Goal: Check status: Check status

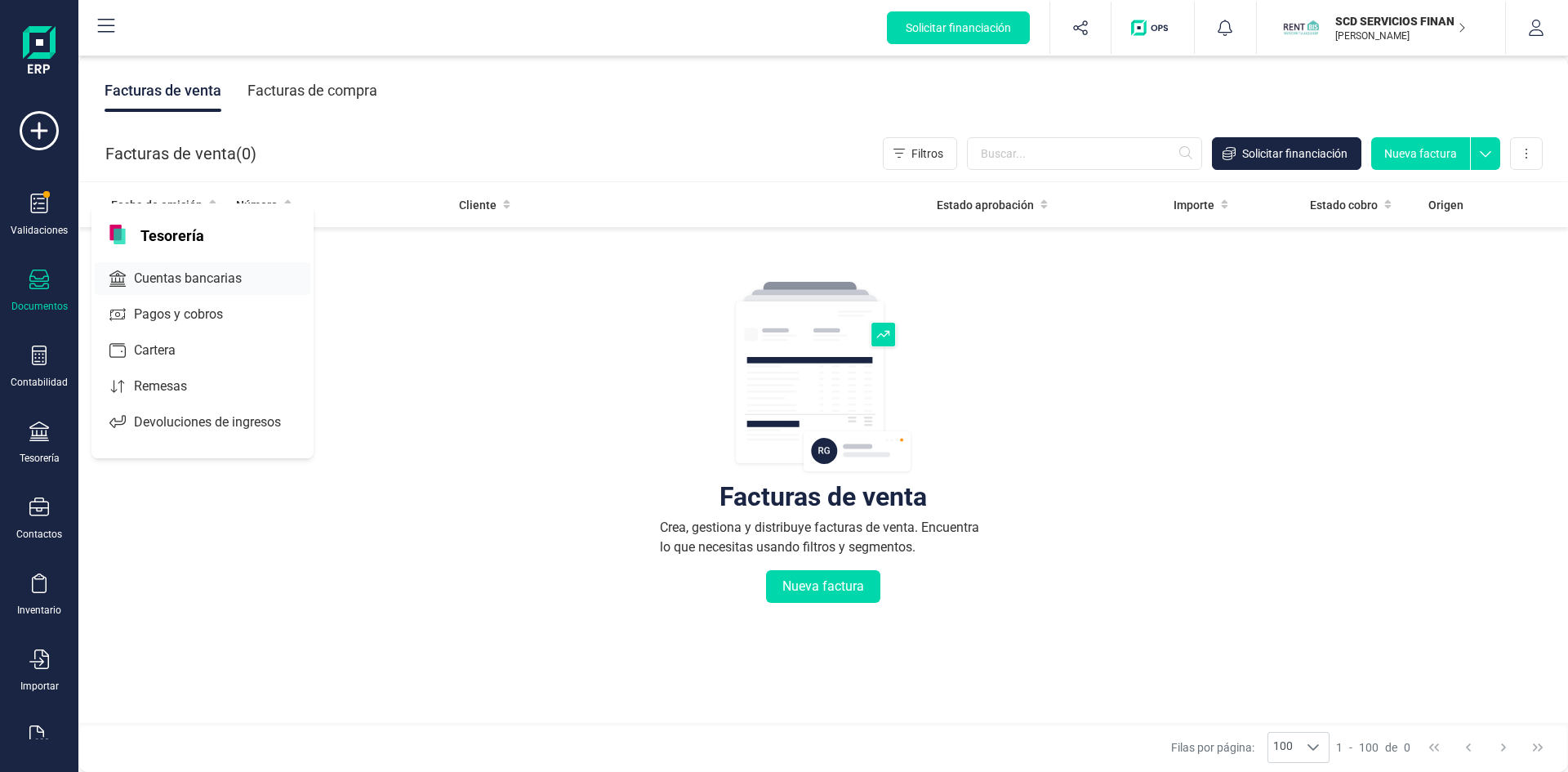
click at [190, 274] on span "Cuentas bancarias" at bounding box center [199, 279] width 144 height 20
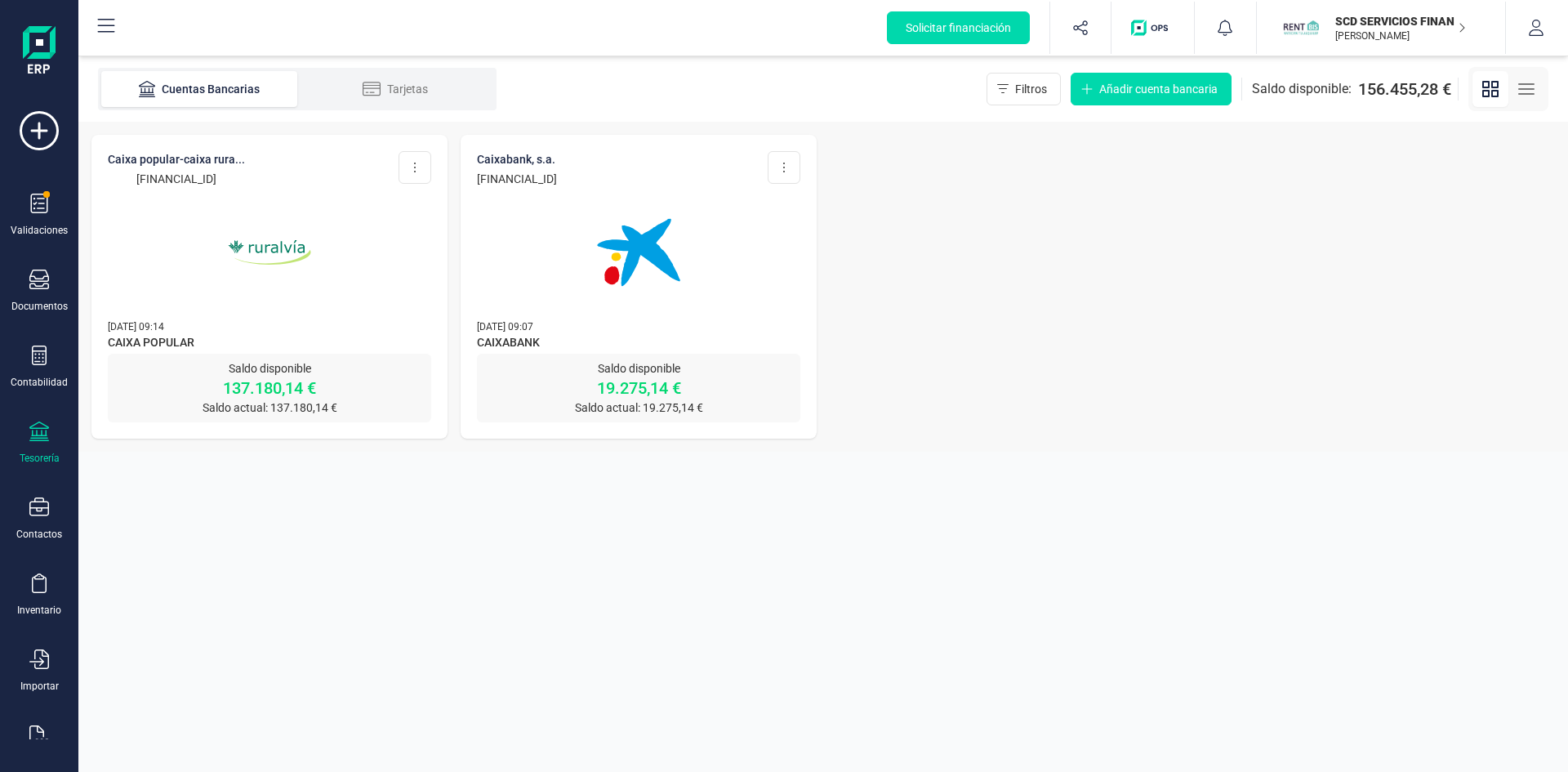
click at [272, 242] on img at bounding box center [270, 253] width 137 height 137
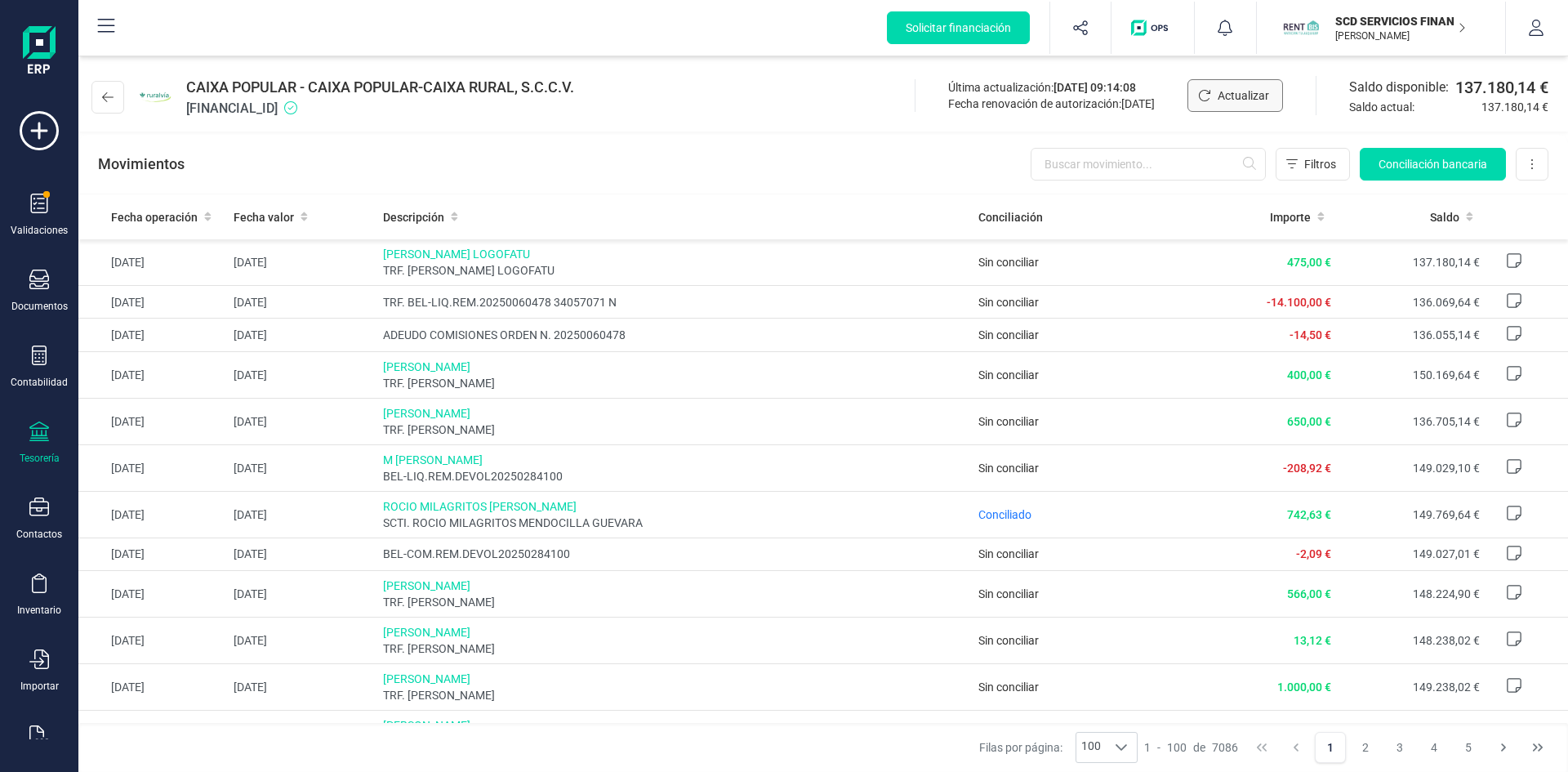
click at [1219, 89] on span "Actualizar" at bounding box center [1244, 95] width 52 height 16
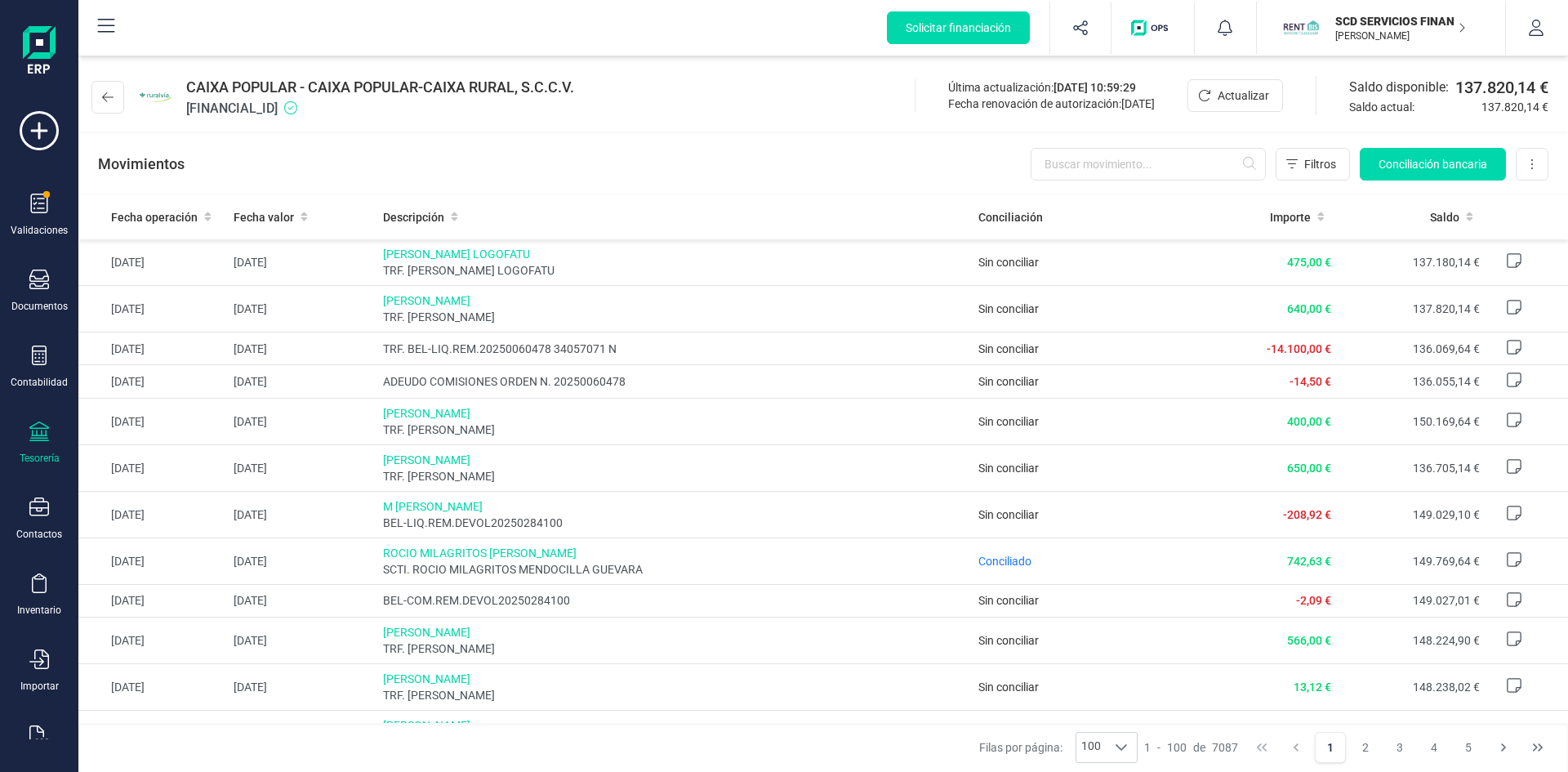
click at [1388, 25] on p "SCD SERVICIOS FINANCIEROS SL" at bounding box center [1401, 21] width 131 height 16
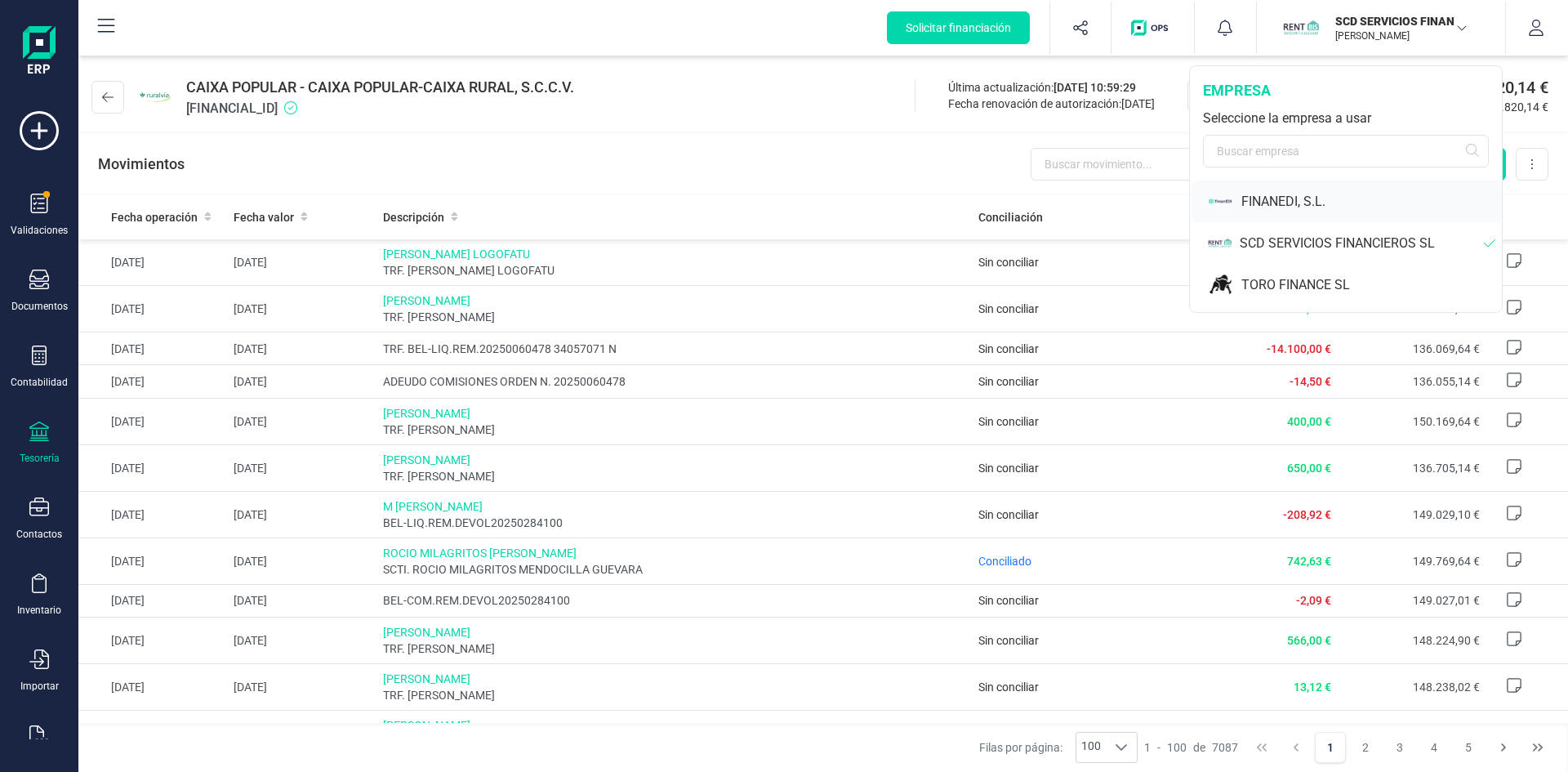
drag, startPoint x: 1298, startPoint y: 238, endPoint x: 1299, endPoint y: 198, distance: 40.0
click at [1299, 198] on div "FINANEDI, S.L. SCD SERVICIOS FINANCIEROS SL TORO FINANCE SL" at bounding box center [1346, 243] width 312 height 125
click at [1299, 198] on div "FINANEDI, S.L." at bounding box center [1371, 202] width 261 height 20
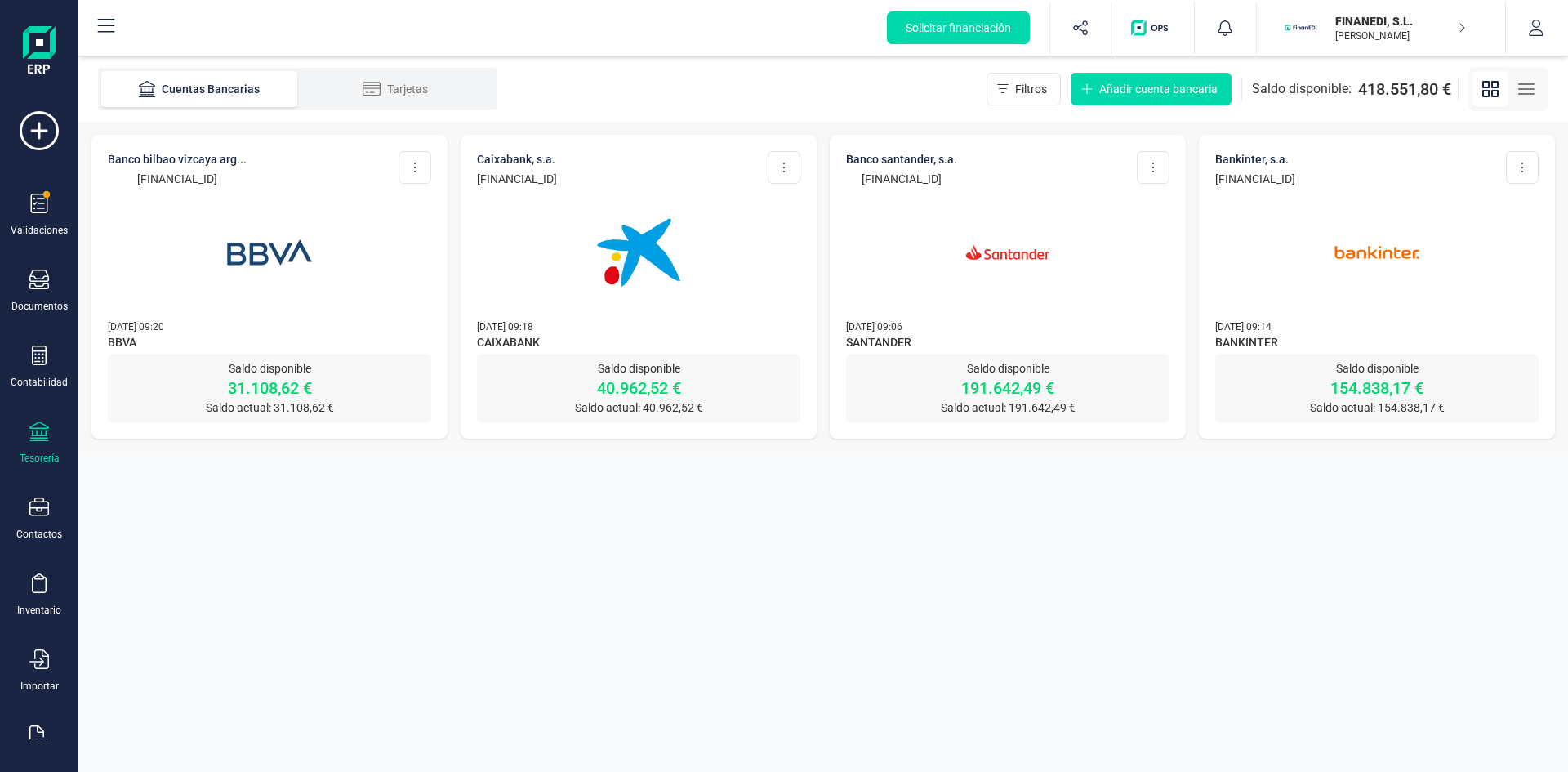
click at [1022, 249] on img at bounding box center [1008, 253] width 137 height 137
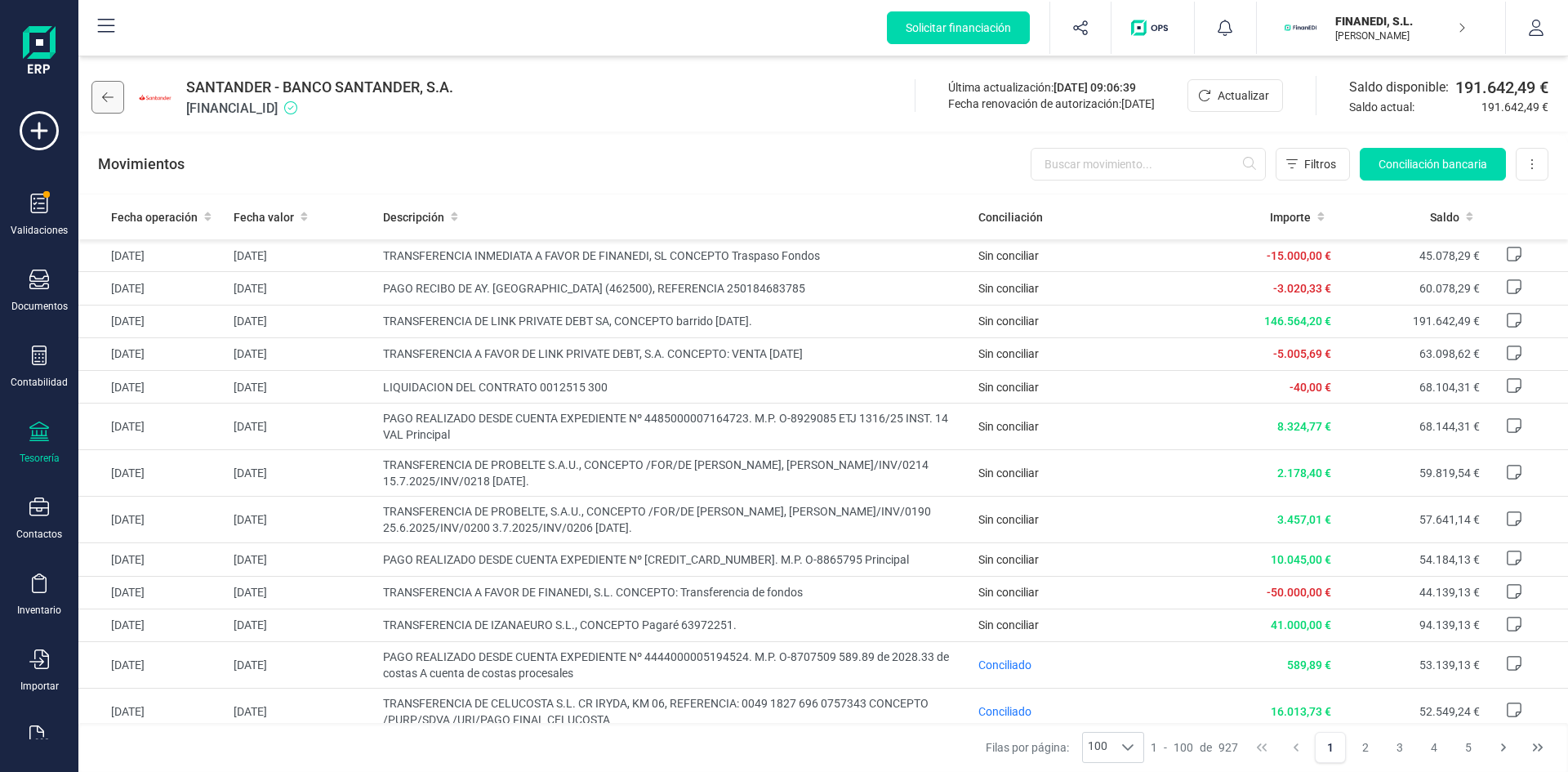
click at [124, 100] on button at bounding box center [108, 97] width 33 height 33
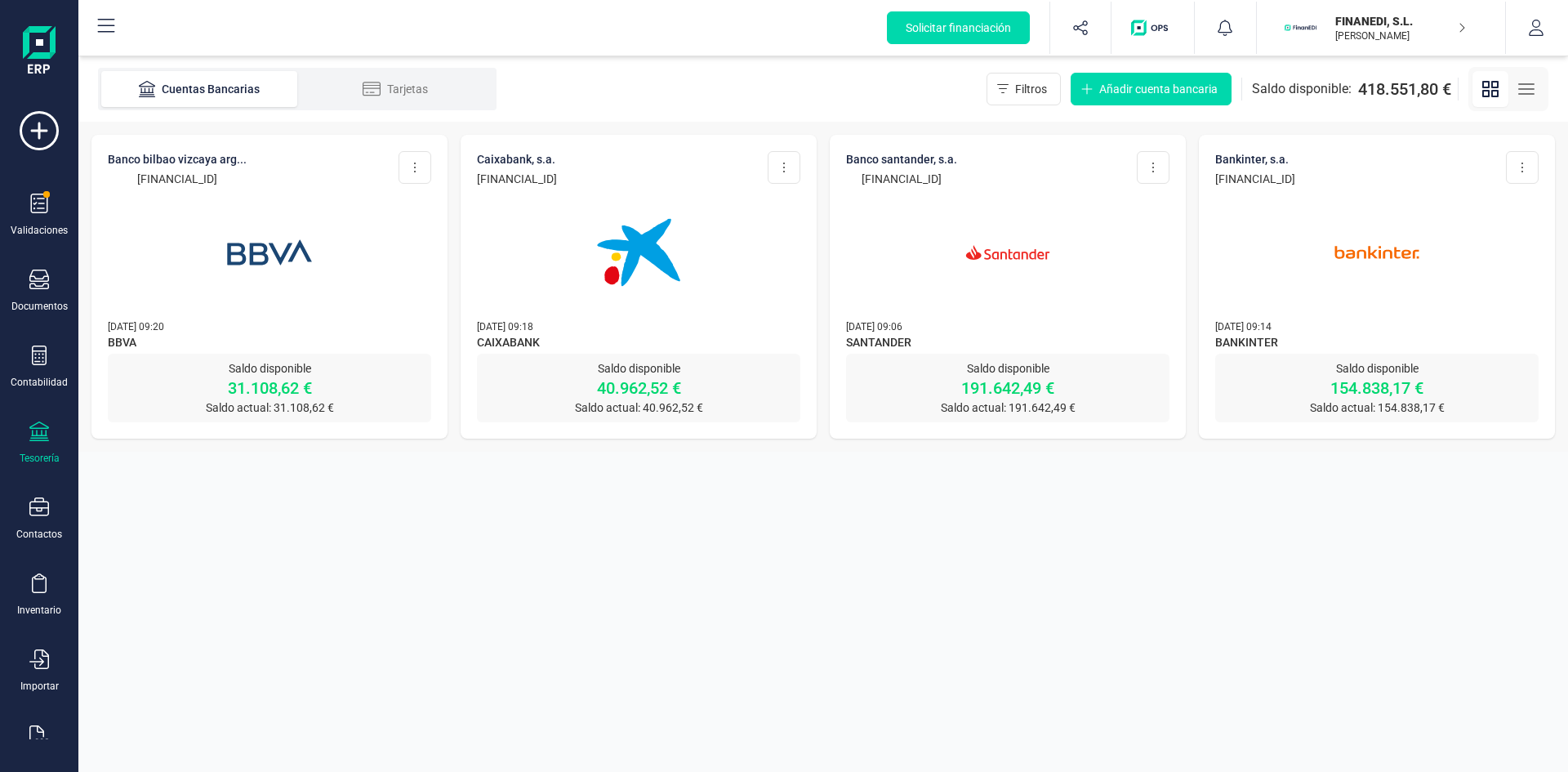
click at [1022, 254] on img at bounding box center [1008, 253] width 137 height 137
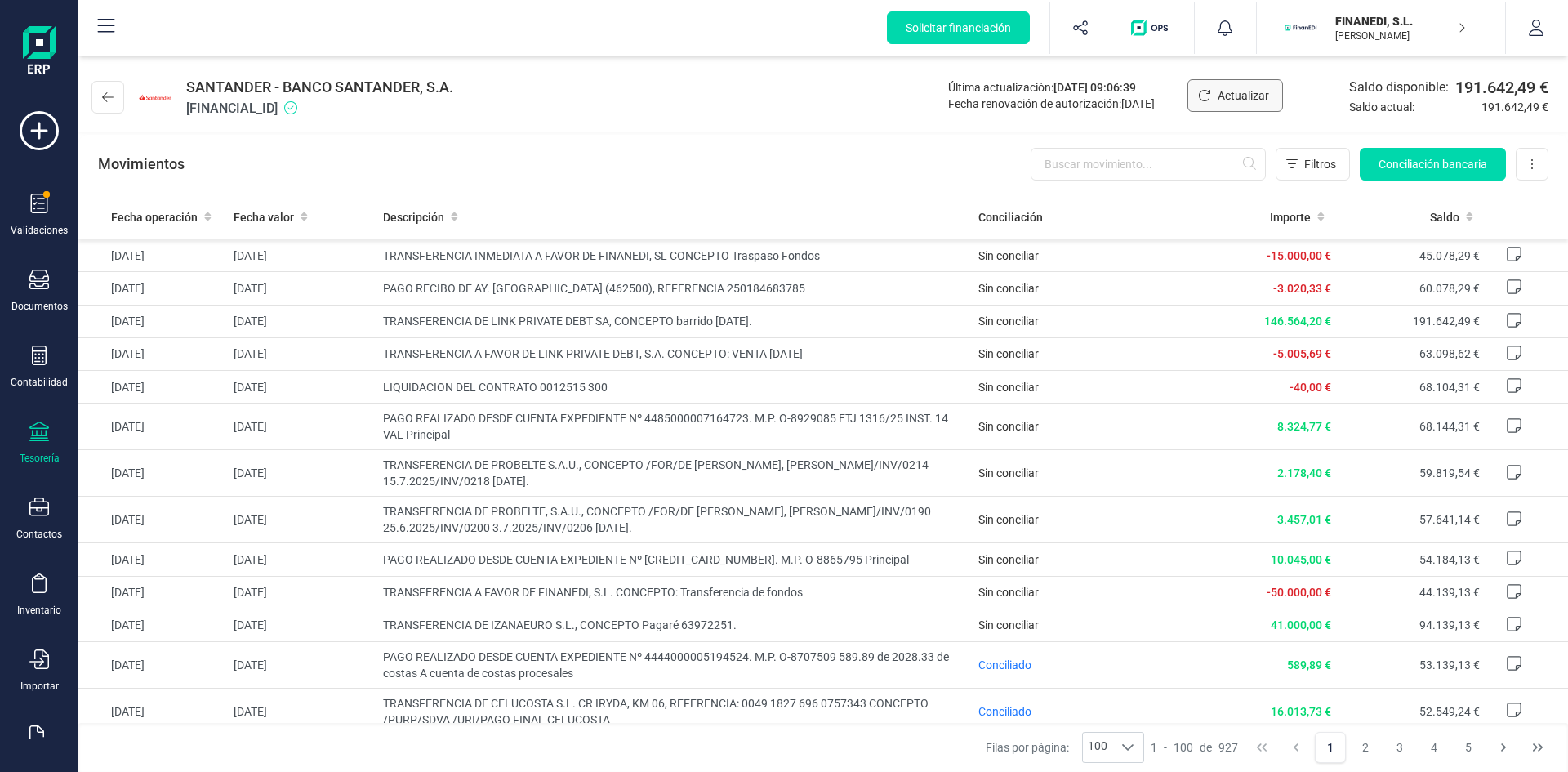
click at [1230, 91] on span "Actualizar" at bounding box center [1244, 95] width 52 height 16
click at [1370, 12] on div "FINANEDI, [PERSON_NAME]" at bounding box center [1391, 28] width 125 height 36
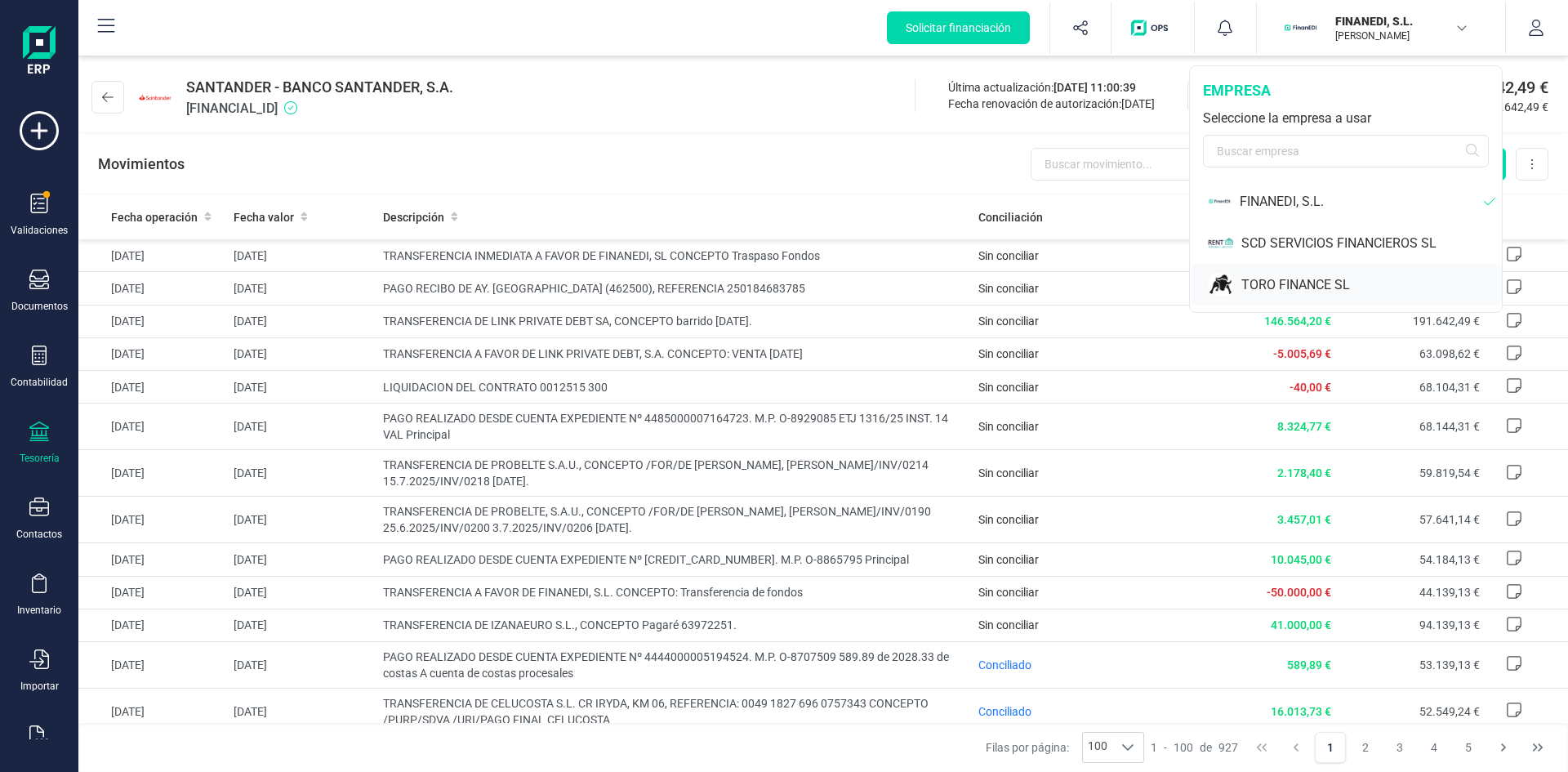
click at [1303, 280] on div "TORO FINANCE SL" at bounding box center [1371, 285] width 261 height 20
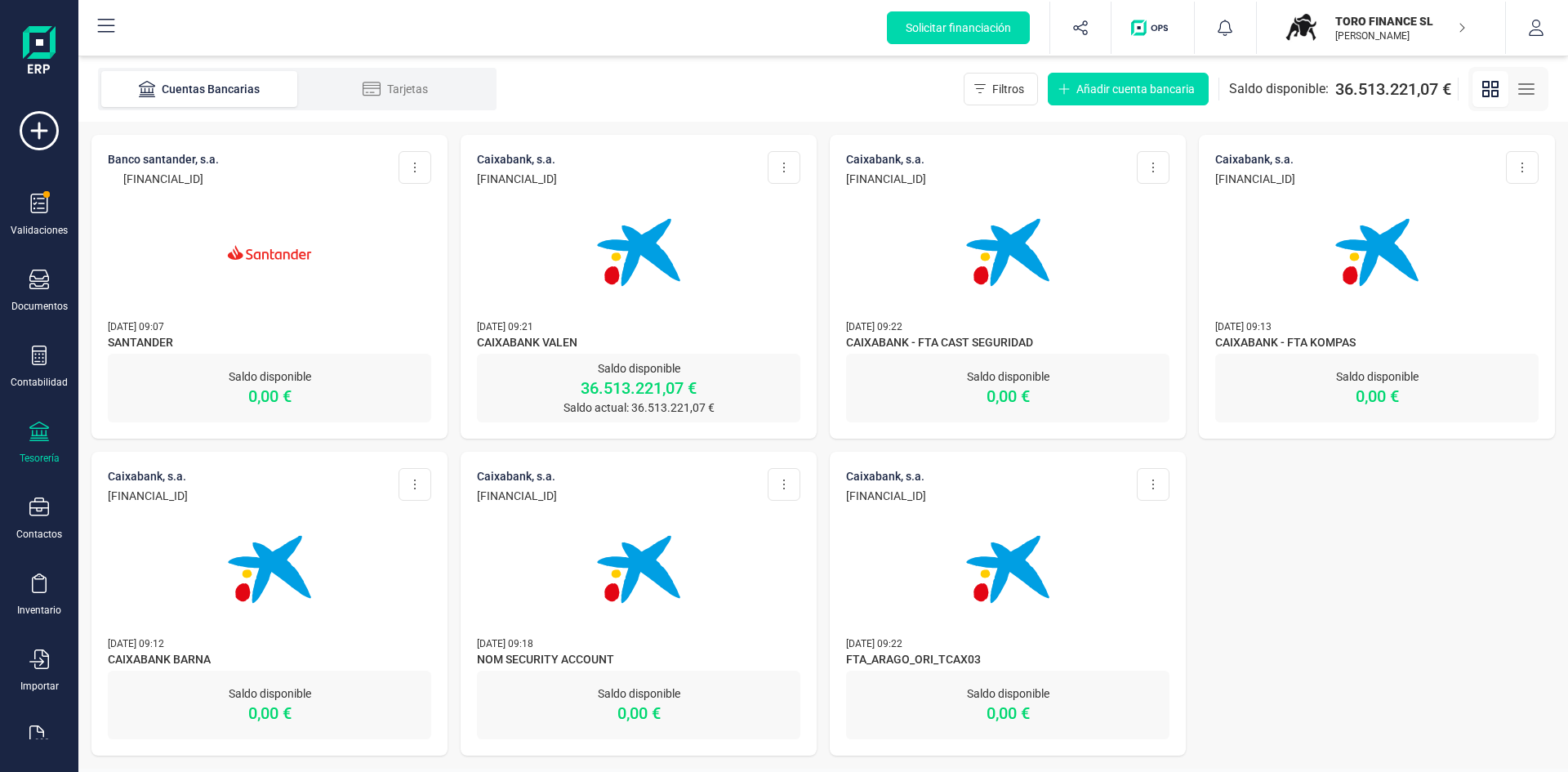
click at [624, 375] on p "Saldo disponible" at bounding box center [639, 369] width 324 height 16
click at [658, 363] on p "Saldo disponible" at bounding box center [639, 369] width 324 height 16
click at [557, 163] on p "CAIXABANK, S.A." at bounding box center [517, 159] width 80 height 16
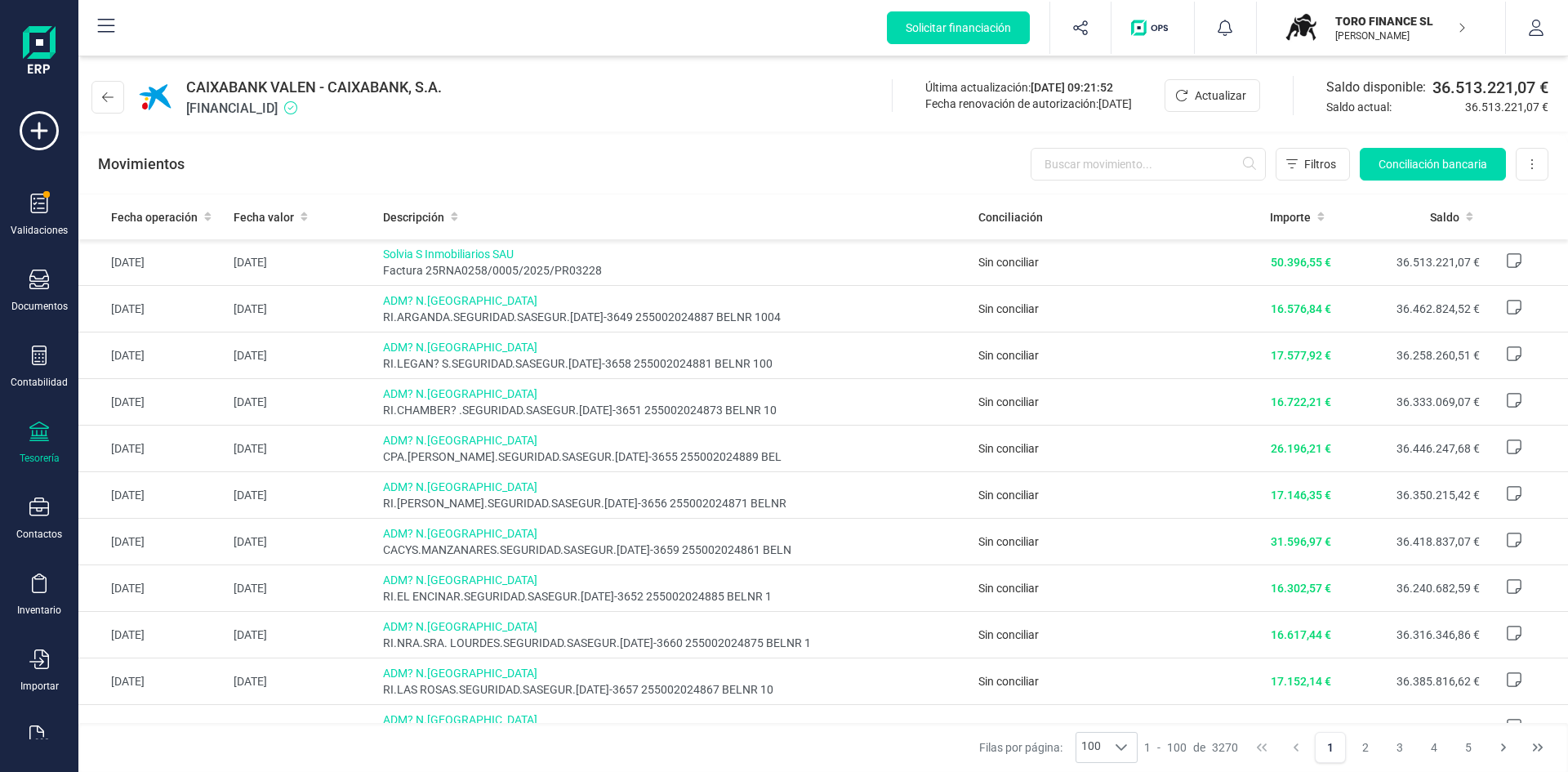
click at [1339, 28] on p "TORO FINANCE SL" at bounding box center [1401, 21] width 131 height 16
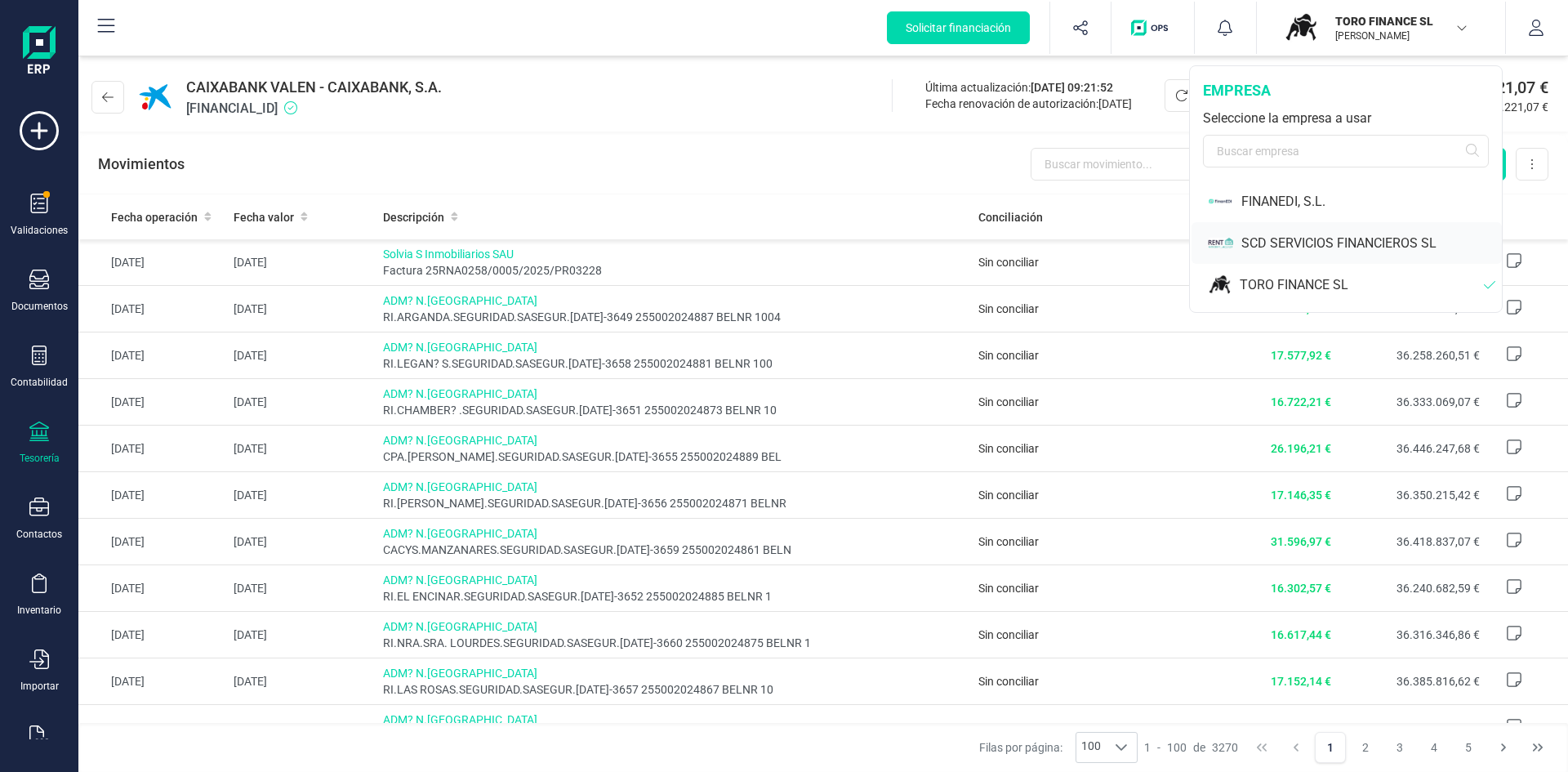
click at [1290, 241] on div "SCD SERVICIOS FINANCIEROS SL" at bounding box center [1371, 244] width 261 height 20
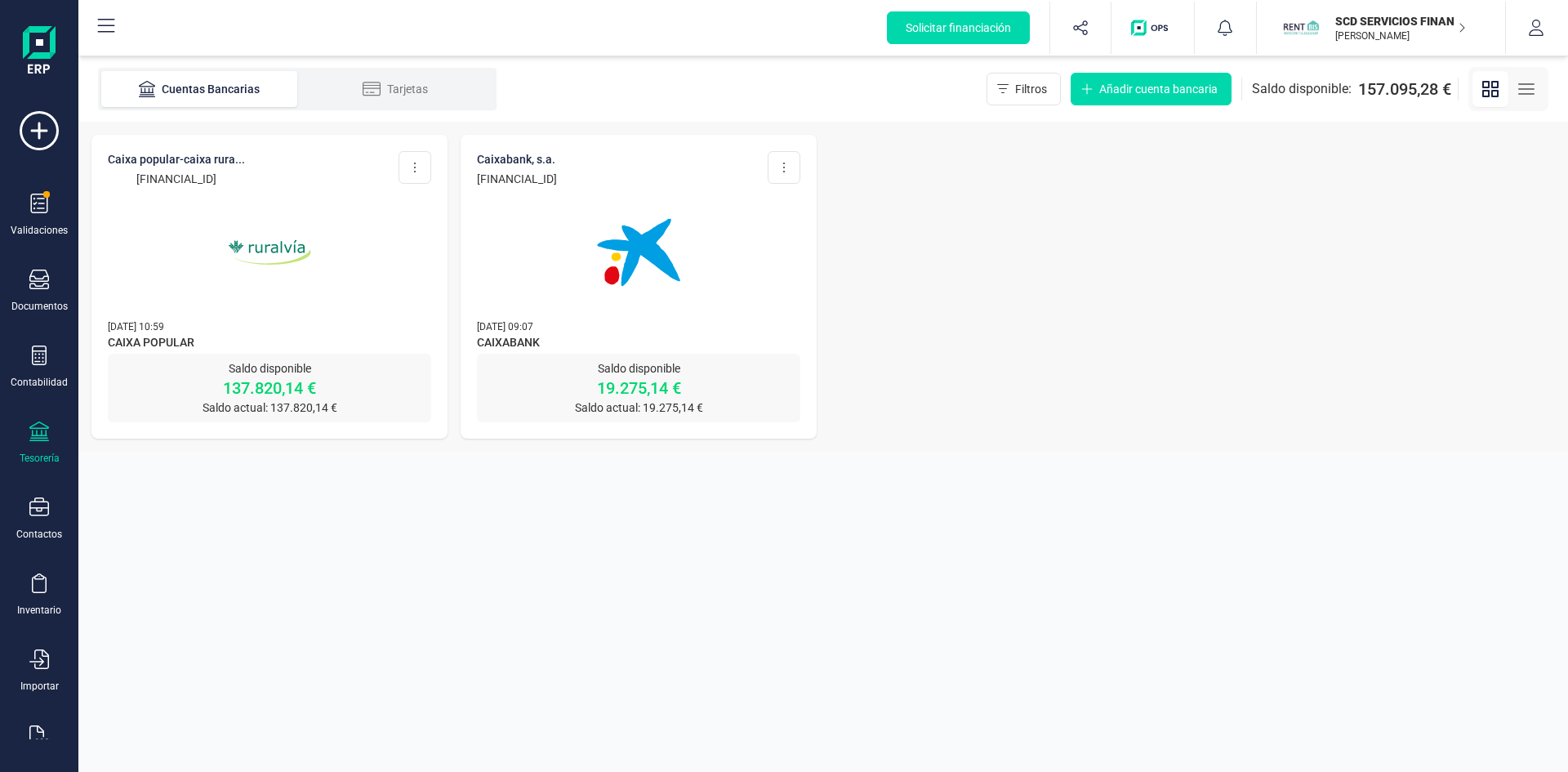
click at [1409, 27] on p "SCD SERVICIOS FINANCIEROS SL" at bounding box center [1401, 21] width 131 height 16
